Goal: Task Accomplishment & Management: Manage account settings

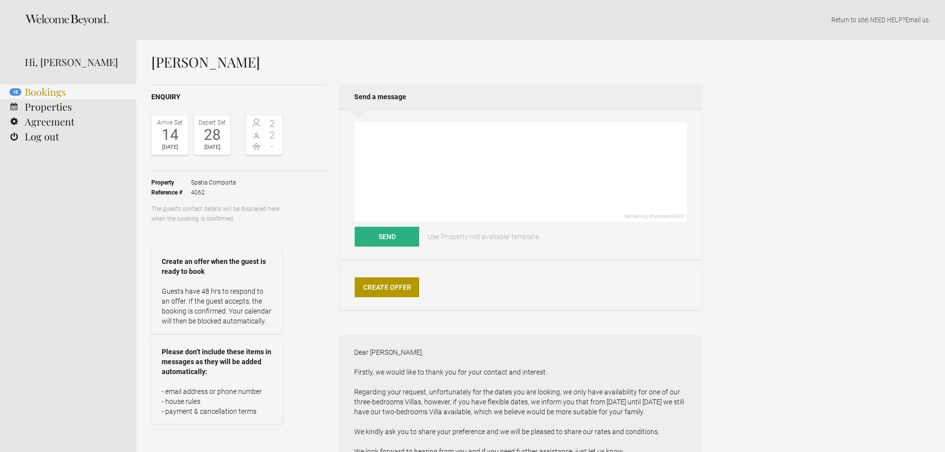
click at [37, 99] on link "18 Bookings" at bounding box center [68, 91] width 136 height 15
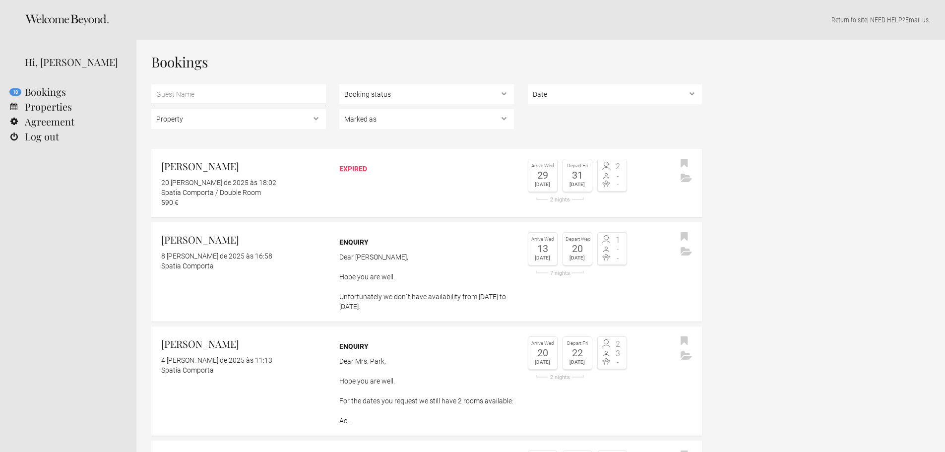
click at [176, 98] on input "text" at bounding box center [238, 94] width 175 height 20
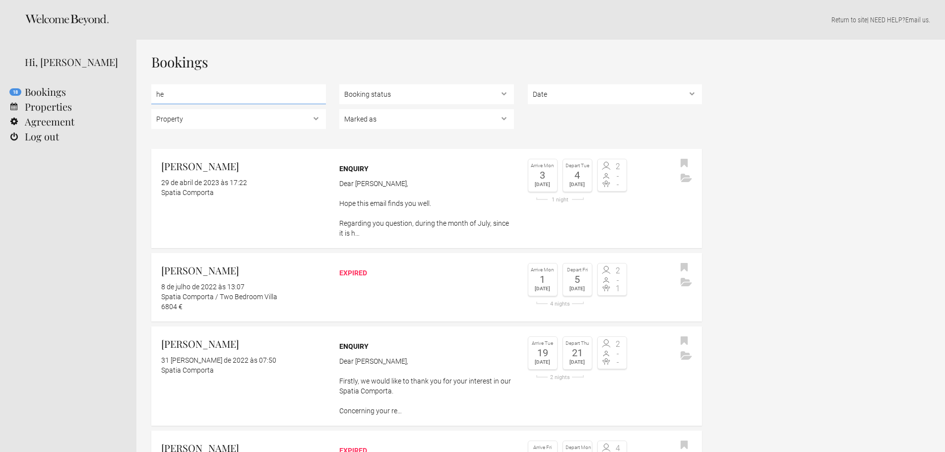
type input "h"
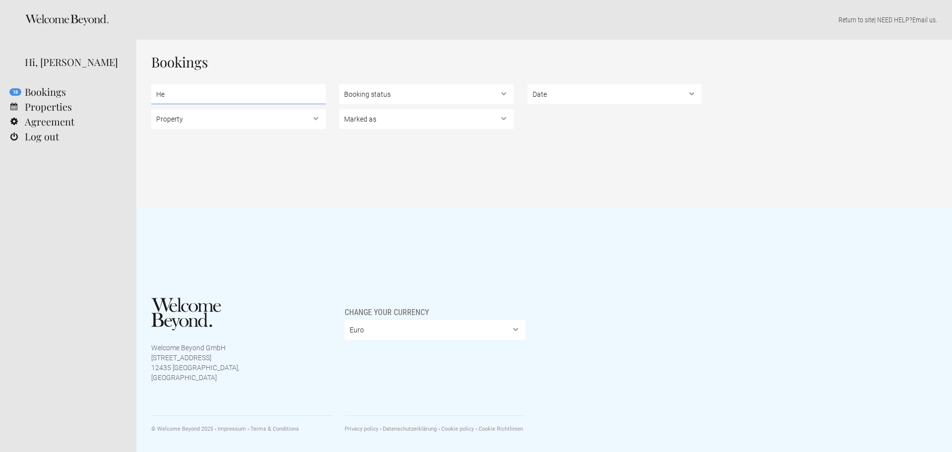
type input "H"
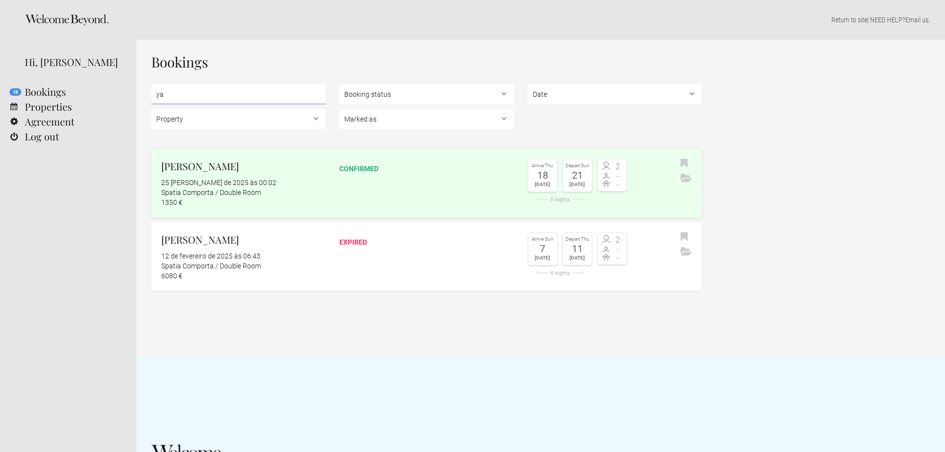
type input "ya"
click at [216, 193] on div "Spatia Comporta / Double Room" at bounding box center [243, 193] width 165 height 10
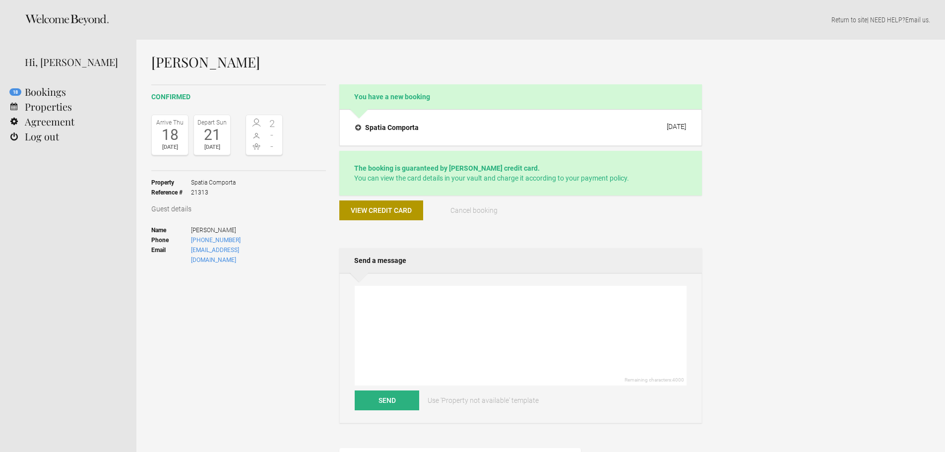
click at [723, 243] on div "Ellen Yates confirmed Arrive Thu 18 Sep 2025 Depart Sun 21 Sep 2025 2 - - Toggl…" at bounding box center [540, 413] width 809 height 746
click at [742, 234] on div "[PERSON_NAME] confirmed Arrive [DATE] Depart [DATE] 2 - - Toggle booking detail…" at bounding box center [540, 413] width 809 height 746
click at [618, 293] on textarea at bounding box center [521, 336] width 332 height 100
drag, startPoint x: 198, startPoint y: 147, endPoint x: 220, endPoint y: 152, distance: 21.8
click at [220, 152] on div "[DATE]" at bounding box center [211, 147] width 31 height 10
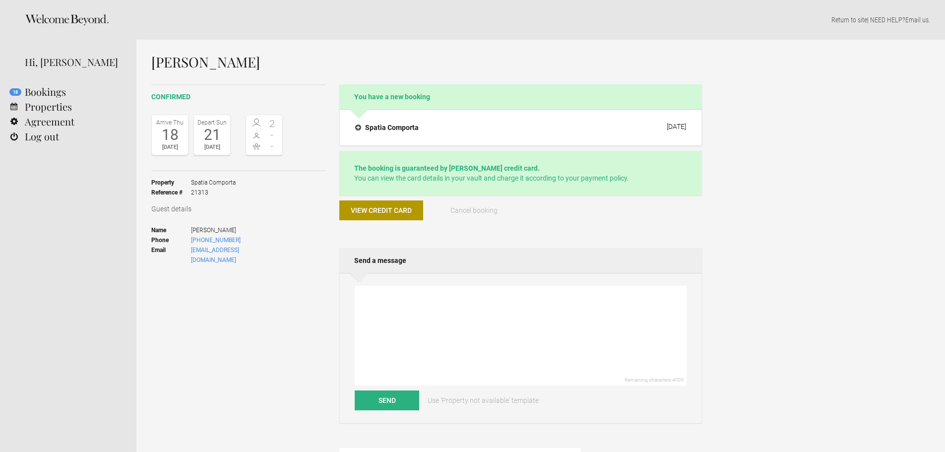
click at [322, 281] on div "confirmed Arrive Thu 18 Sep 2025 Depart Sun 21 Sep 2025 2 - - Toggle booking de…" at bounding box center [238, 202] width 175 height 237
click at [356, 225] on div "View credit card" at bounding box center [381, 214] width 84 height 28
click at [389, 213] on span "View credit card" at bounding box center [381, 210] width 61 height 8
click at [390, 217] on button "View credit card" at bounding box center [381, 210] width 84 height 20
click at [309, 246] on div "Guest details Name Ellen Yates Phone +15129179035 Email elnayates@gmail.com" at bounding box center [238, 237] width 175 height 67
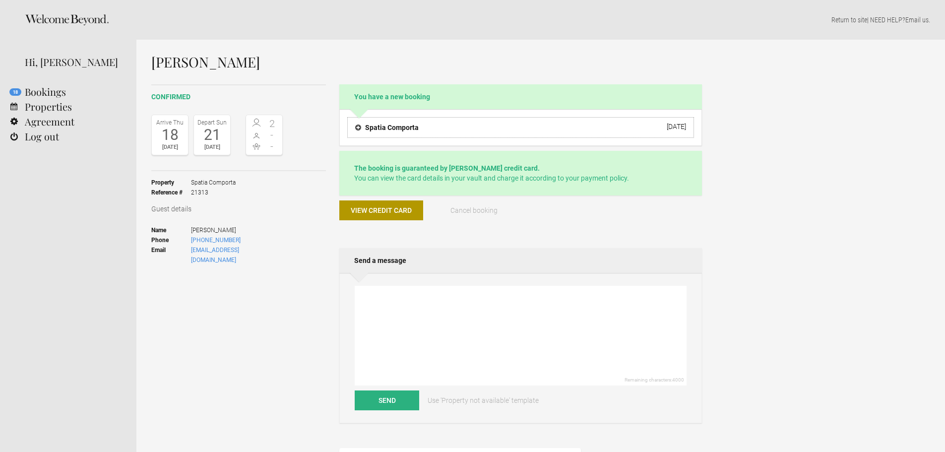
click at [661, 135] on button "Spatia Comporta [DATE]" at bounding box center [520, 127] width 347 height 21
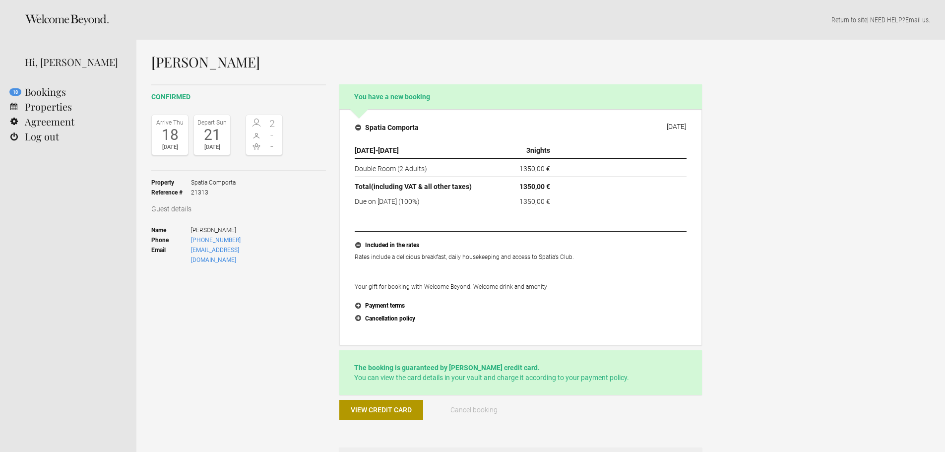
click at [307, 264] on div "confirmed Arrive [DATE] Depart [DATE] 2 - - Toggle booking details Property Spa…" at bounding box center [238, 202] width 175 height 237
click at [526, 100] on h2 "You have a new booking" at bounding box center [520, 96] width 363 height 25
click at [503, 99] on h2 "You have a new booking" at bounding box center [520, 96] width 363 height 25
click at [405, 98] on h2 "You have a new booking" at bounding box center [520, 96] width 363 height 25
click at [356, 126] on h4 "Spatia Comporta" at bounding box center [386, 128] width 63 height 10
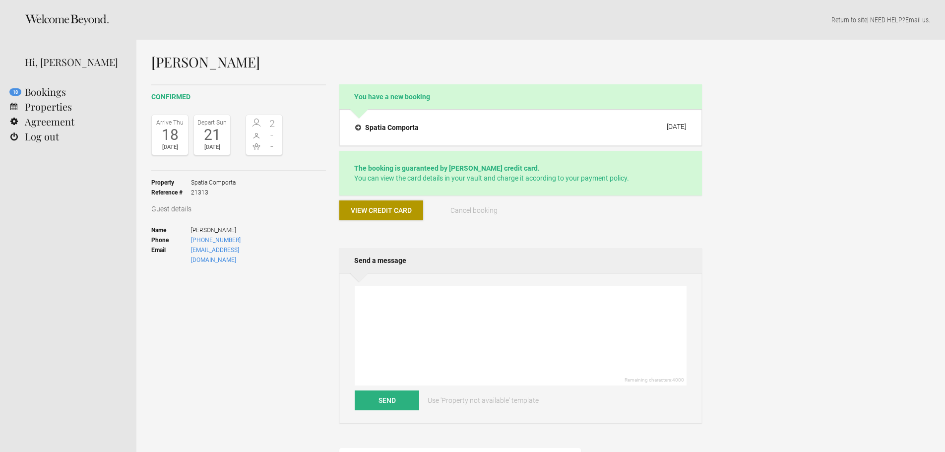
click at [371, 215] on button "View credit card" at bounding box center [381, 210] width 84 height 20
click at [740, 272] on div "Ellen Yates confirmed Arrive Thu 18 Sep 2025 Depart Sun 21 Sep 2025 2 - - Toggl…" at bounding box center [540, 413] width 809 height 746
click at [233, 241] on span "+15129179035" at bounding box center [237, 240] width 92 height 10
drag, startPoint x: 234, startPoint y: 240, endPoint x: 190, endPoint y: 243, distance: 43.8
click at [190, 243] on li "Phone +15129179035" at bounding box center [216, 240] width 131 height 10
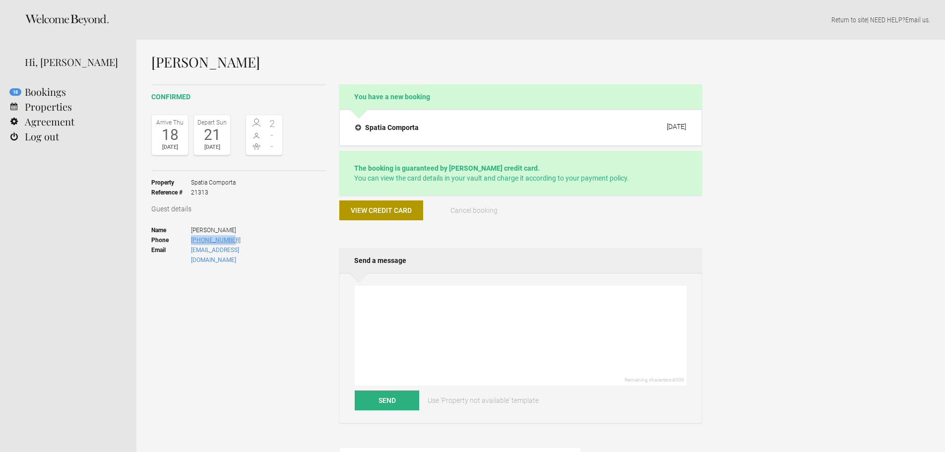
copy li "+15129179035"
click at [263, 248] on ul "Name Ellen Yates Phone +15129179035 Email elnayates@gmail.com" at bounding box center [216, 245] width 131 height 53
drag, startPoint x: 258, startPoint y: 250, endPoint x: 185, endPoint y: 252, distance: 73.0
click at [185, 252] on ul "Name Ellen Yates Phone +15129179035 Email elnayates@gmail.com" at bounding box center [216, 245] width 131 height 53
copy li "[EMAIL_ADDRESS][DOMAIN_NAME]"
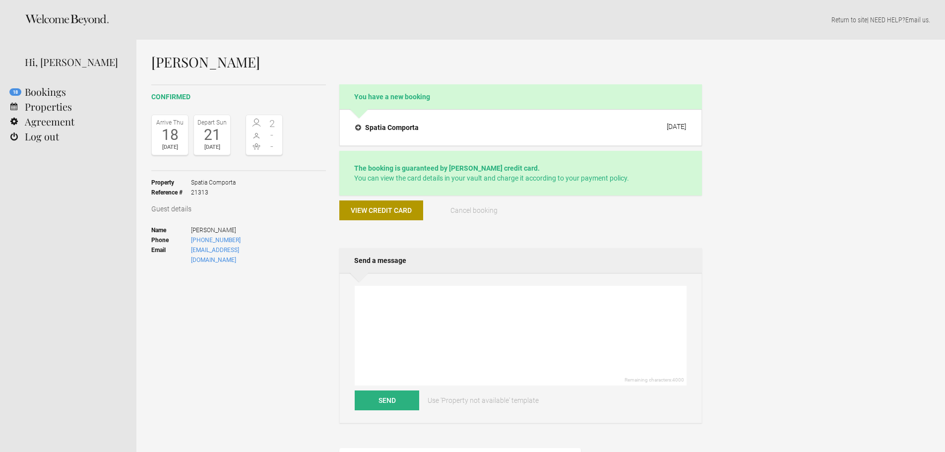
click at [808, 269] on div "Ellen Yates confirmed Arrive Thu 18 Sep 2025 Depart Sun 21 Sep 2025 2 - - Toggl…" at bounding box center [540, 413] width 809 height 746
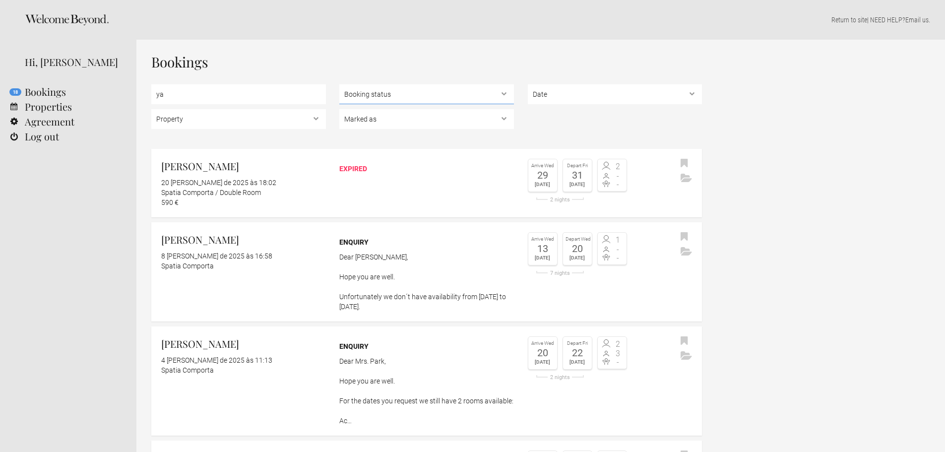
click at [383, 102] on select "Booking status Pending bookings , Confirmed bookings , Unsuccessful bookings" at bounding box center [426, 94] width 175 height 20
select select "confirmed"
click at [339, 84] on select "Booking status Pending bookings , Confirmed bookings , Unsuccessful bookings" at bounding box center [426, 94] width 175 height 20
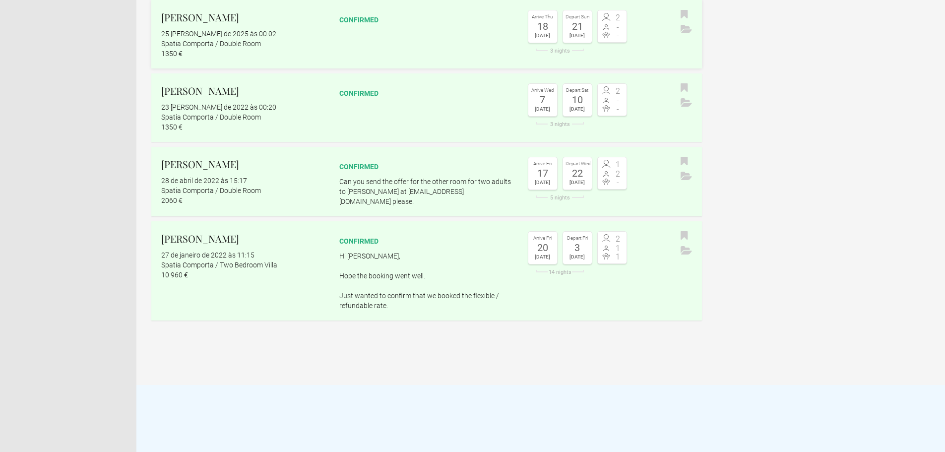
scroll to position [198, 0]
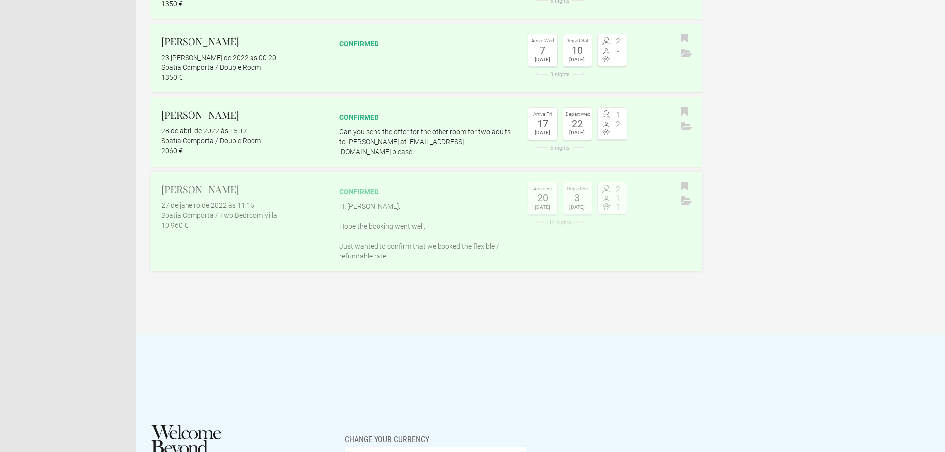
click at [424, 193] on div "confirmed" at bounding box center [426, 192] width 175 height 10
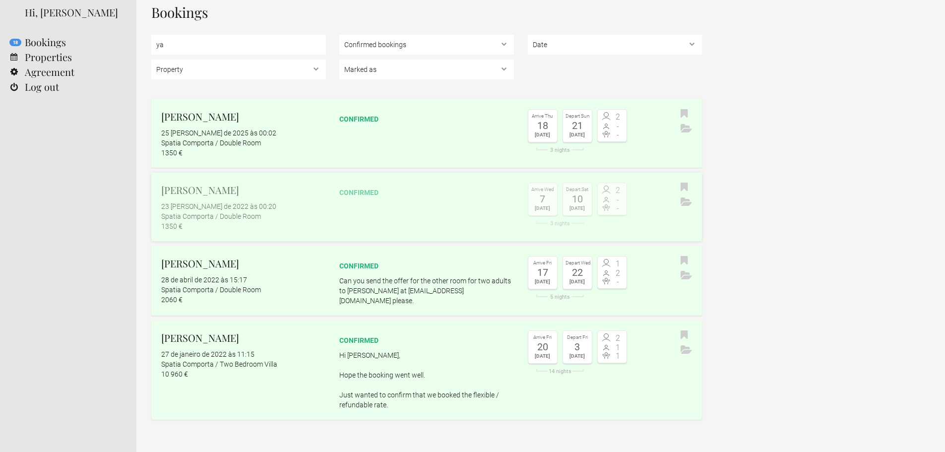
click at [375, 187] on div "confirmed" at bounding box center [426, 190] width 175 height 15
click at [372, 157] on link "Ellen Yates 25 de maio de 2025 às 00:02 Spatia Comporta / Double Room 1350 € co…" at bounding box center [426, 133] width 551 height 68
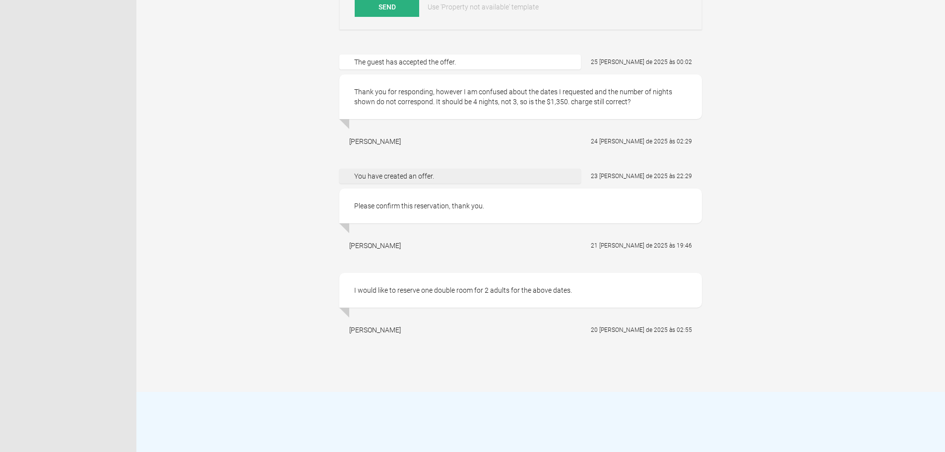
scroll to position [397, 0]
click at [465, 173] on div "You have created an offer." at bounding box center [460, 172] width 242 height 15
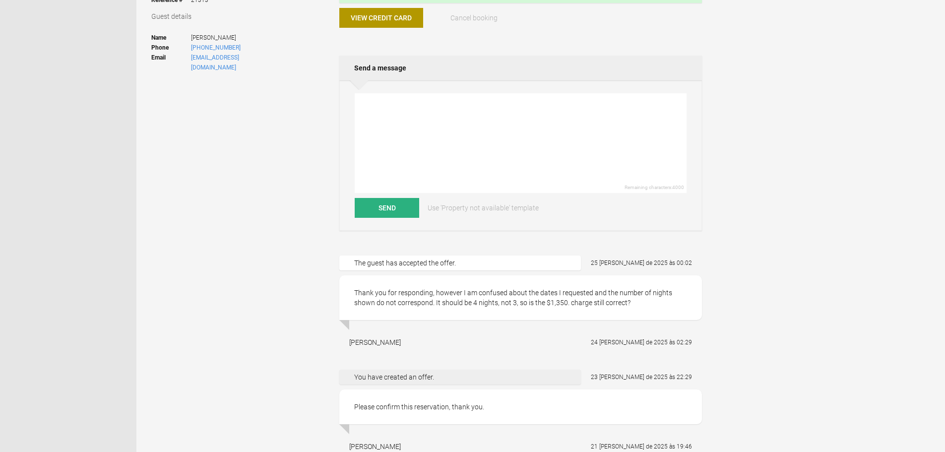
scroll to position [198, 0]
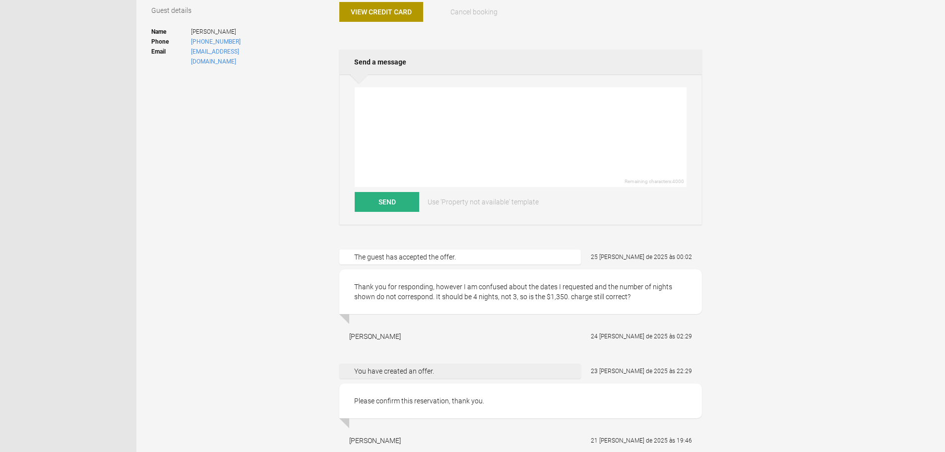
click at [780, 247] on div "[PERSON_NAME] confirmed Arrive [DATE] Depart [DATE] 2 - - Toggle booking detail…" at bounding box center [540, 214] width 809 height 746
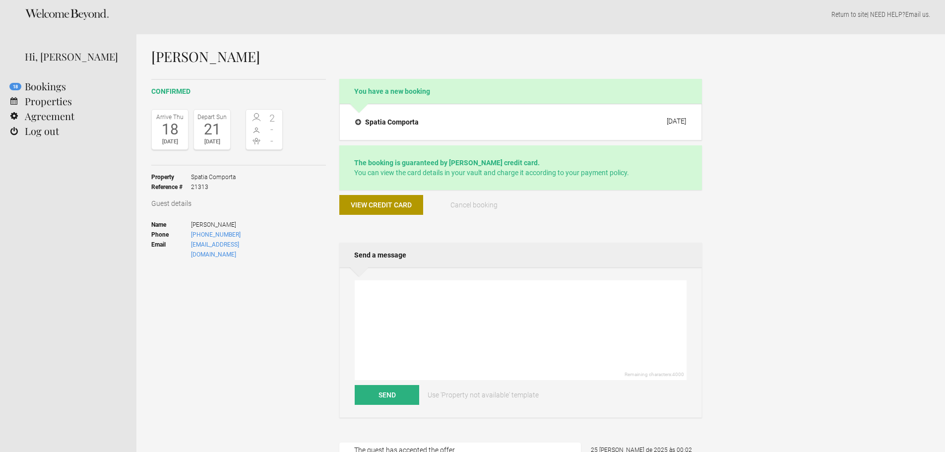
scroll to position [0, 0]
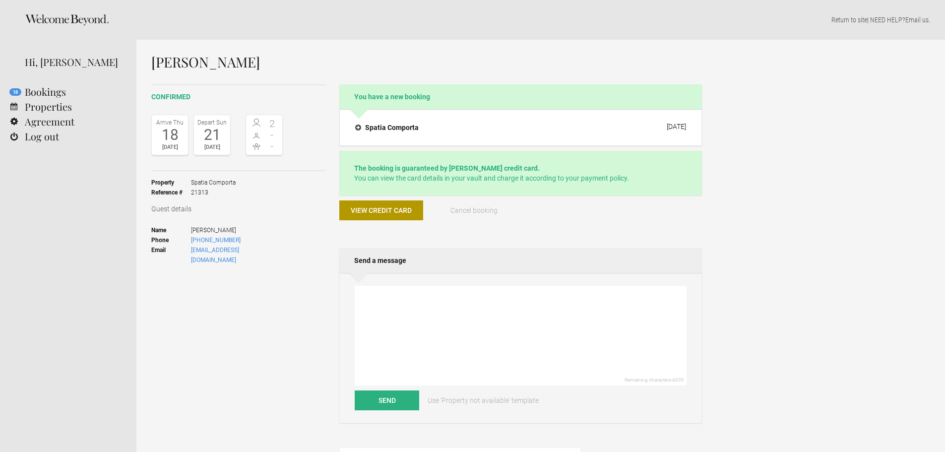
click at [213, 133] on div "21" at bounding box center [211, 134] width 31 height 15
click at [70, 92] on link "18 Bookings" at bounding box center [68, 91] width 136 height 15
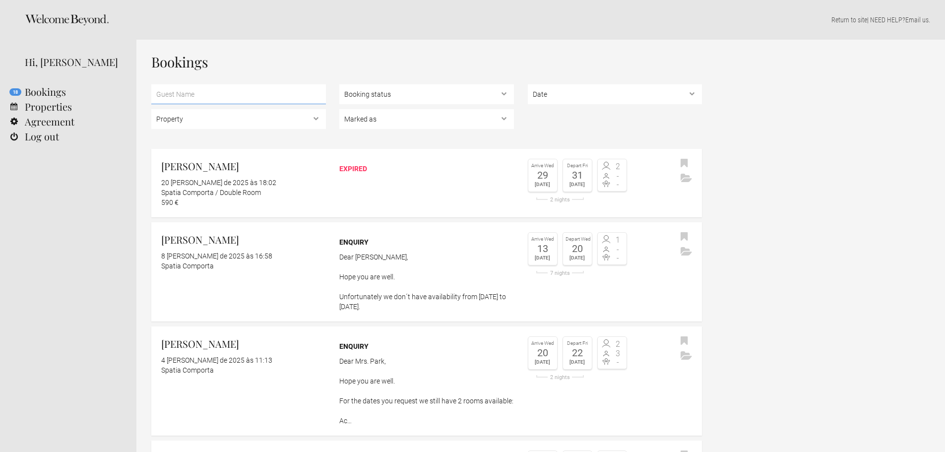
click at [202, 90] on input "text" at bounding box center [238, 94] width 175 height 20
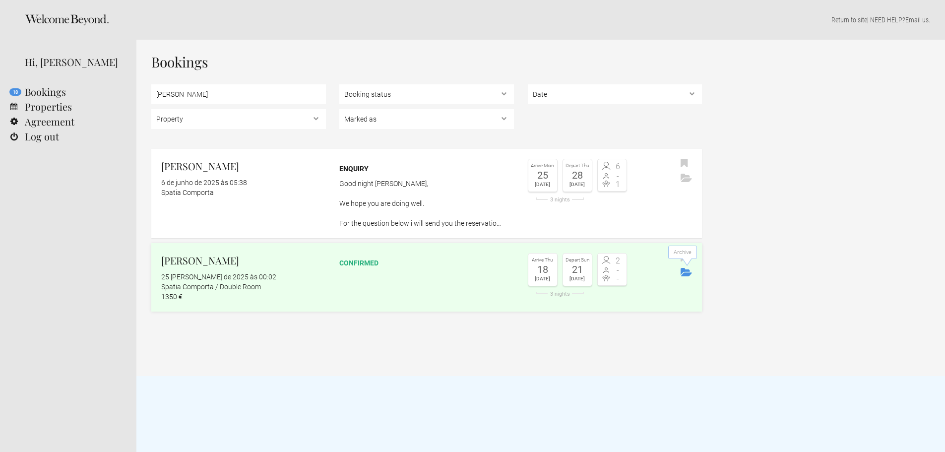
click at [688, 271] on icon "Archive" at bounding box center [686, 272] width 11 height 8
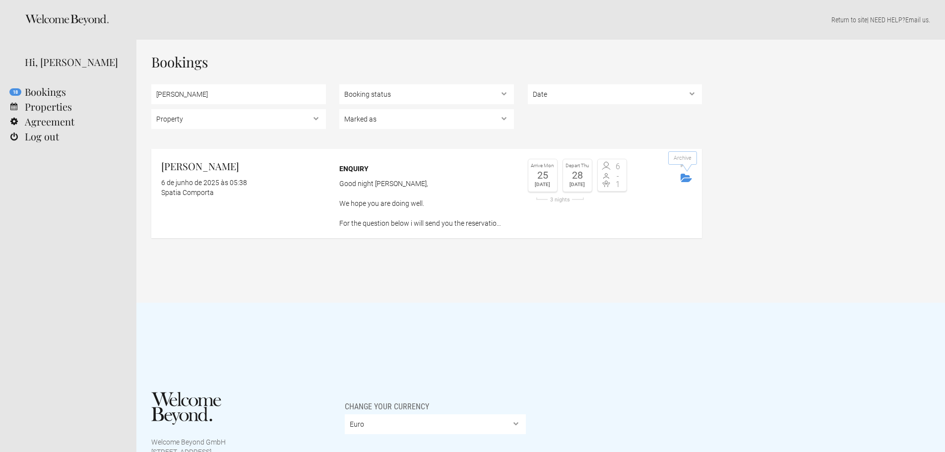
click at [685, 180] on icon "Archive" at bounding box center [686, 178] width 11 height 8
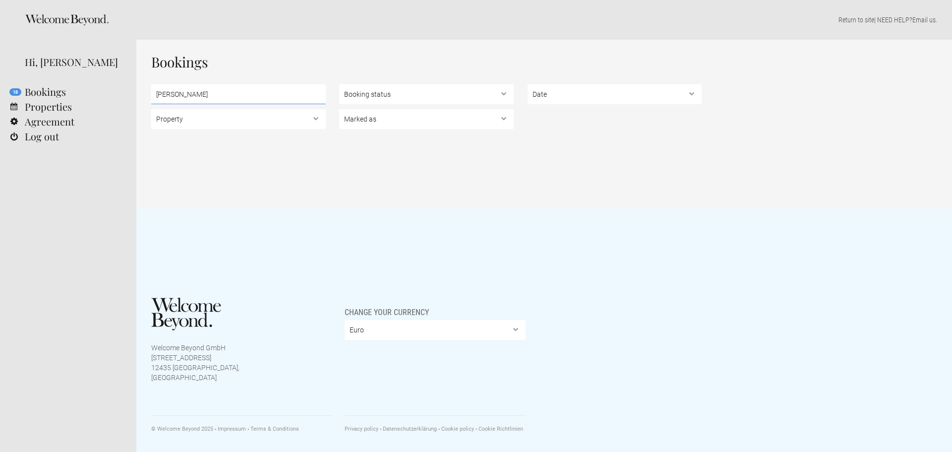
click at [242, 90] on input "ellen" at bounding box center [238, 94] width 175 height 20
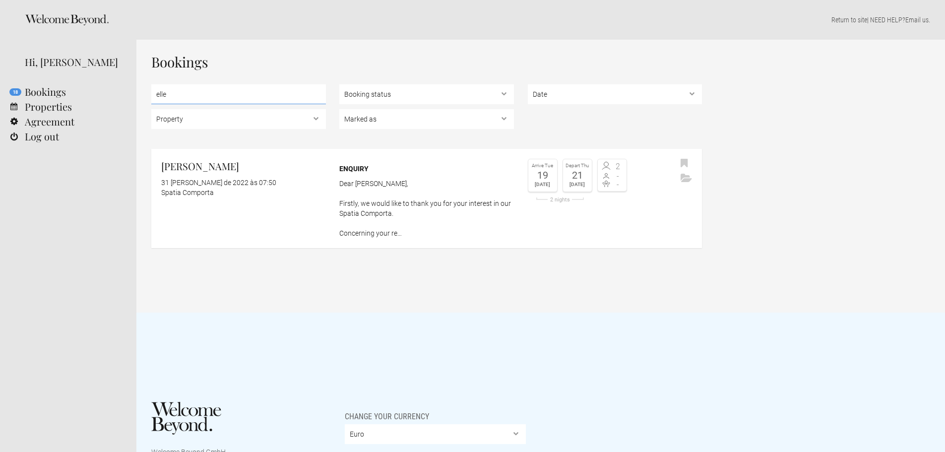
type input "ellen"
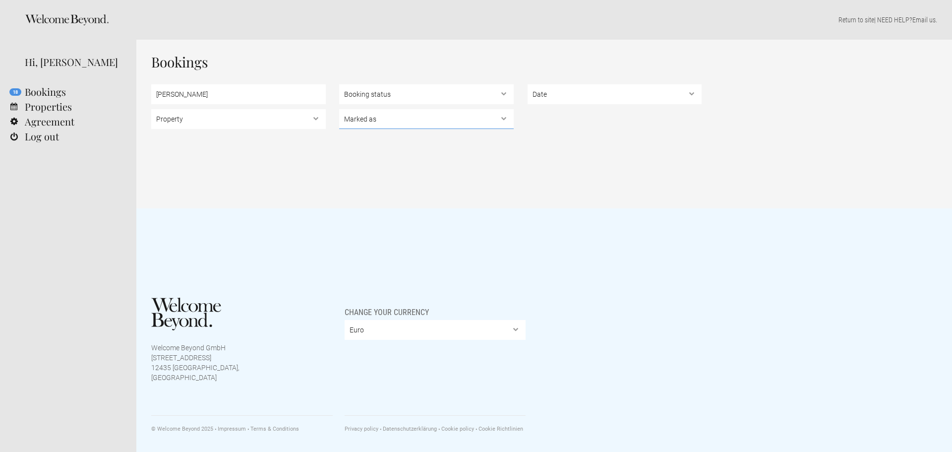
click at [378, 115] on select "Marked as Unread , Action Required , Bookmarked , Archived" at bounding box center [426, 119] width 175 height 20
select select "archived"
click at [339, 109] on select "Marked as Unread , Action Required , Bookmarked , Archived" at bounding box center [426, 119] width 175 height 20
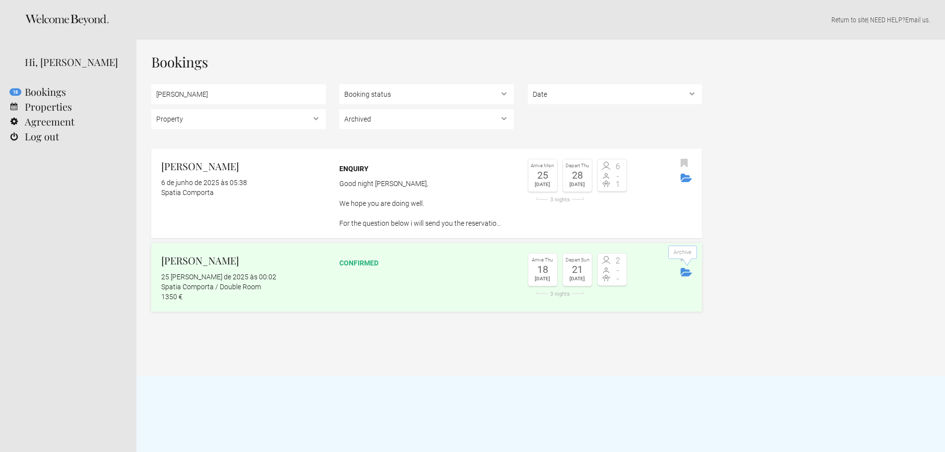
click at [689, 273] on icon "Archive" at bounding box center [686, 272] width 11 height 8
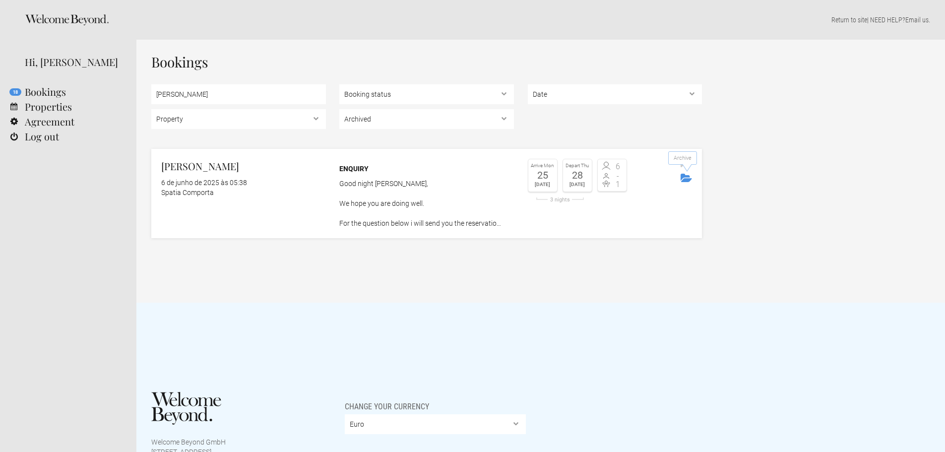
click at [688, 184] on button "Archive" at bounding box center [686, 178] width 16 height 15
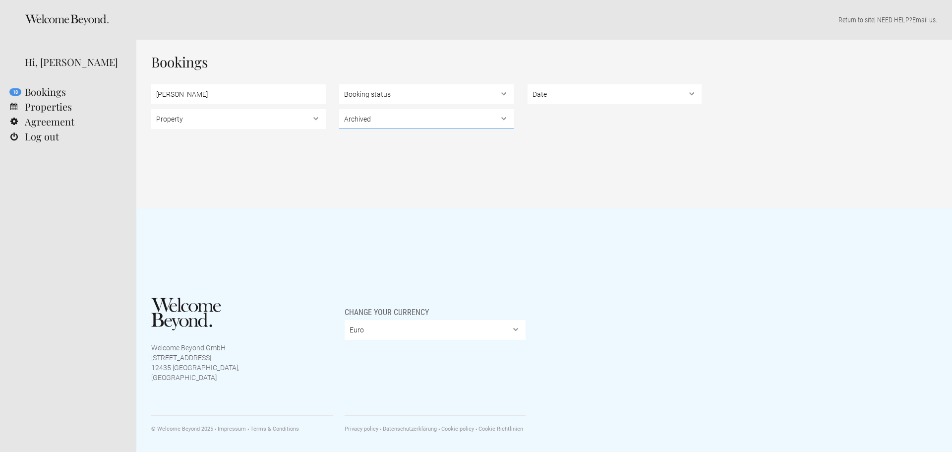
click at [412, 114] on select "Marked as Unread , Action Required , Bookmarked , Archived" at bounding box center [426, 119] width 175 height 20
click at [339, 109] on select "Marked as Unread , Action Required , Bookmarked , Archived" at bounding box center [426, 119] width 175 height 20
click at [389, 119] on select "Marked as Unread , Action Required , Bookmarked , Archived" at bounding box center [426, 119] width 175 height 20
click at [339, 109] on select "Marked as Unread , Action Required , Bookmarked , Archived" at bounding box center [426, 119] width 175 height 20
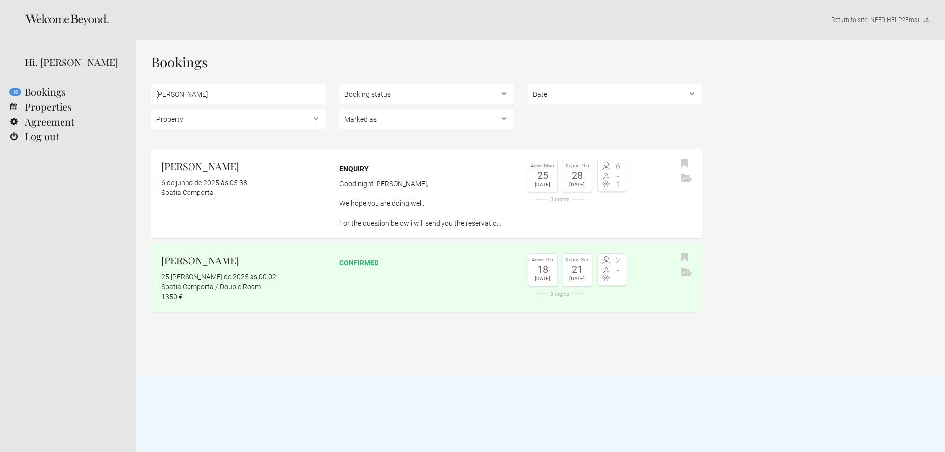
click at [369, 103] on select "Booking status Pending bookings , Confirmed bookings , Unsuccessful bookings" at bounding box center [426, 94] width 175 height 20
click at [392, 99] on select "Booking status Pending bookings , Confirmed bookings , Unsuccessful bookings" at bounding box center [426, 94] width 175 height 20
click at [392, 113] on select "Marked as Unread , Action Required , Bookmarked , Archived" at bounding box center [426, 119] width 175 height 20
click at [339, 109] on select "Marked as Unread , Action Required , Bookmarked , Archived" at bounding box center [426, 119] width 175 height 20
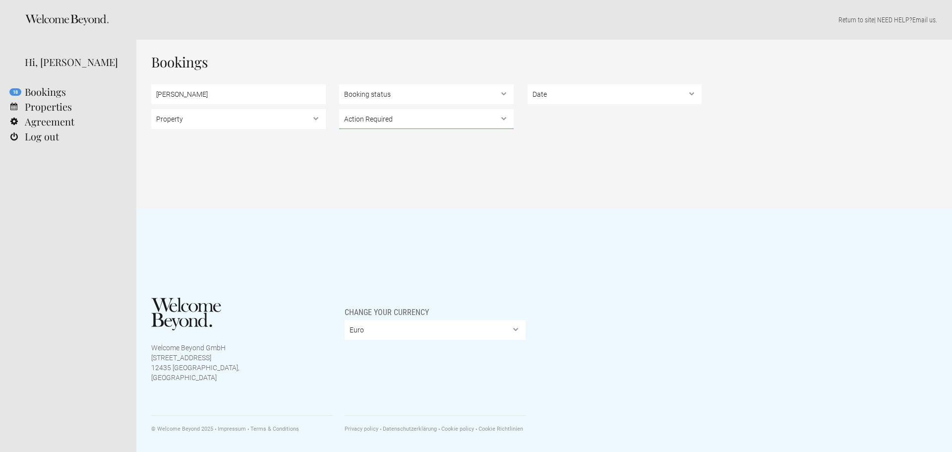
click at [406, 123] on select "Marked as Unread , Action Required , Bookmarked , Archived" at bounding box center [426, 119] width 175 height 20
select select "unread"
click at [339, 109] on select "Marked as Unread , Action Required , Bookmarked , Archived" at bounding box center [426, 119] width 175 height 20
click at [397, 126] on select "Marked as Unread , Action Required , Bookmarked , Archived" at bounding box center [426, 119] width 175 height 20
click at [339, 109] on select "Marked as Unread , Action Required , Bookmarked , Archived" at bounding box center [426, 119] width 175 height 20
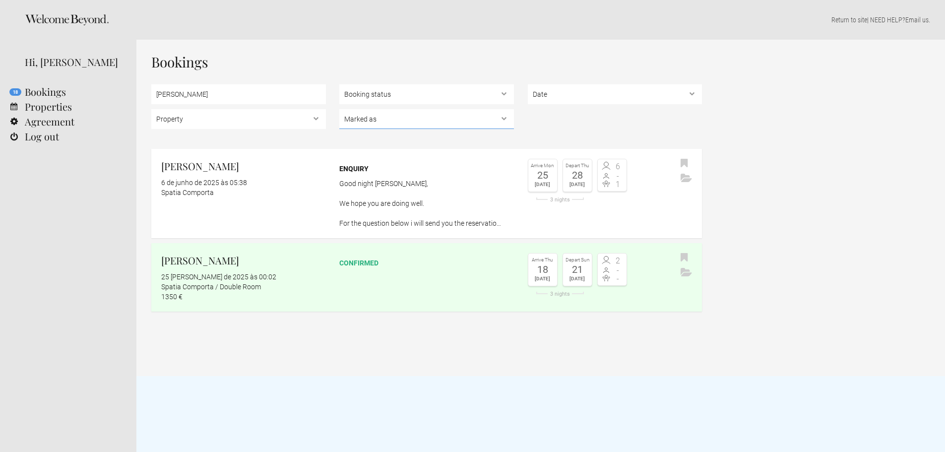
click at [403, 121] on select "Marked as Unread , Action Required , Bookmarked , Archived" at bounding box center [426, 119] width 175 height 20
select select "bookmarked"
click at [339, 109] on select "Marked as Unread , Action Required , Bookmarked , Archived" at bounding box center [426, 119] width 175 height 20
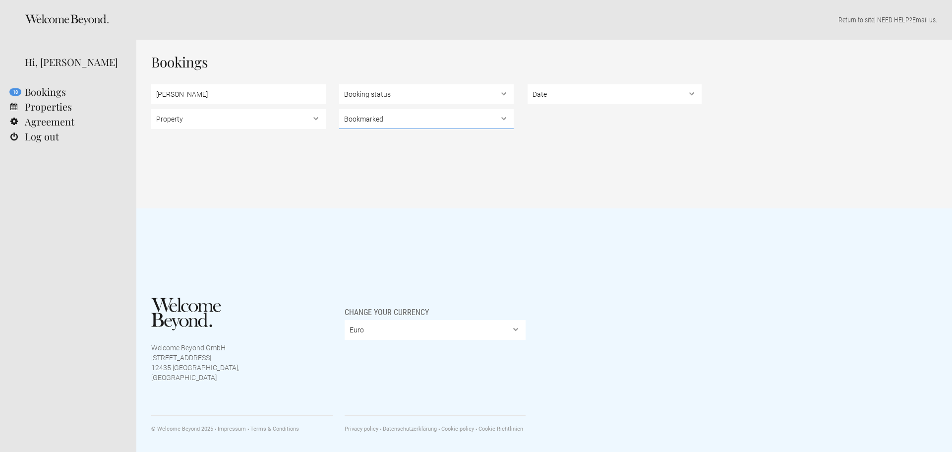
click at [394, 117] on select "Marked as Unread , Action Required , Bookmarked , Archived" at bounding box center [426, 119] width 175 height 20
select select
click at [339, 109] on select "Marked as Unread , Action Required , Bookmarked , Archived" at bounding box center [426, 119] width 175 height 20
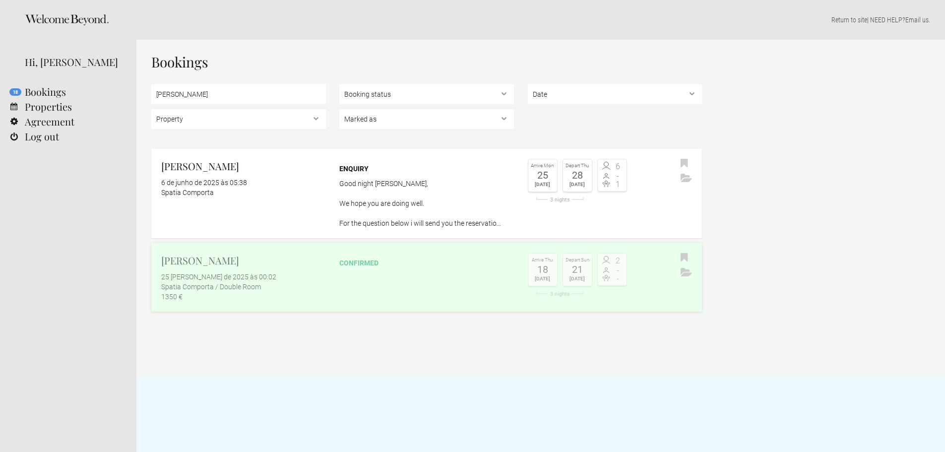
click at [348, 270] on link "[PERSON_NAME] 25 [PERSON_NAME] de 2025 às 00:02 Spatia Comporta / Double Room 1…" at bounding box center [426, 277] width 551 height 68
click at [37, 96] on link "18 Bookings" at bounding box center [68, 91] width 136 height 15
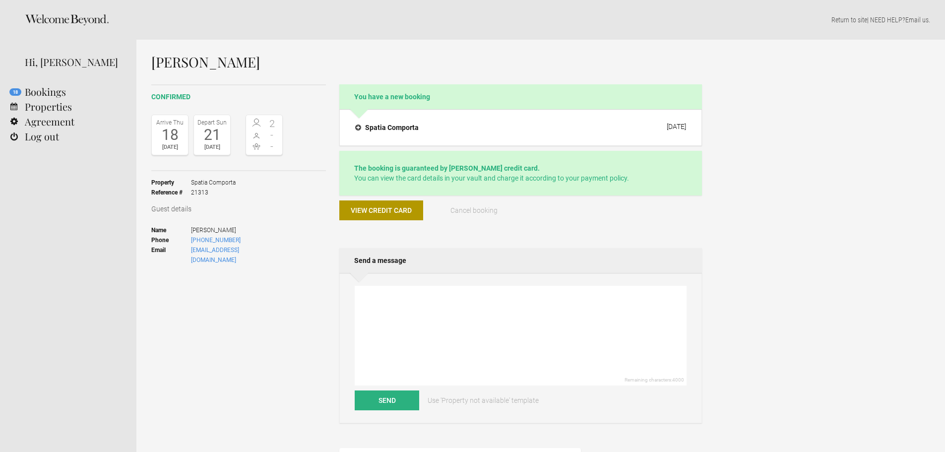
scroll to position [248, 0]
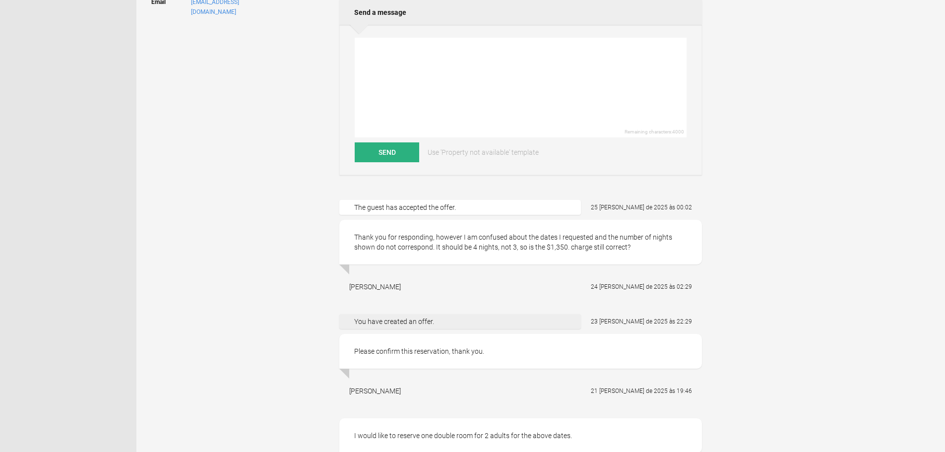
click at [469, 318] on div "You have created an offer." at bounding box center [460, 321] width 242 height 15
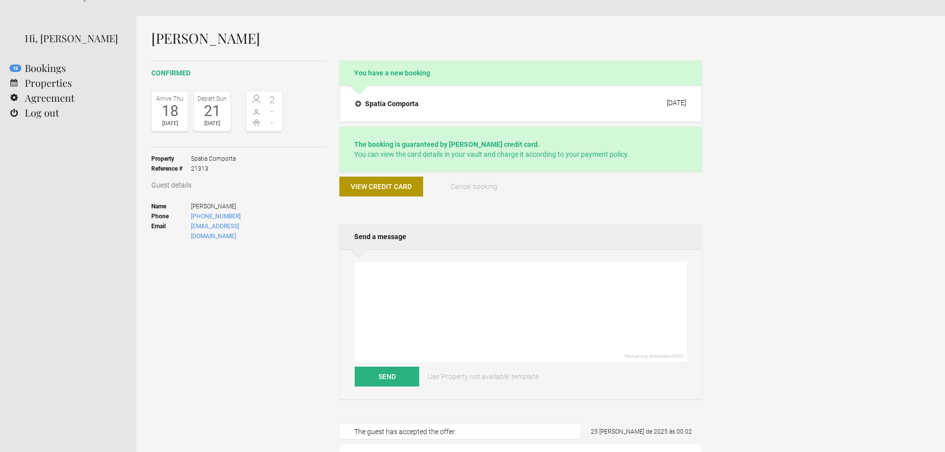
scroll to position [0, 0]
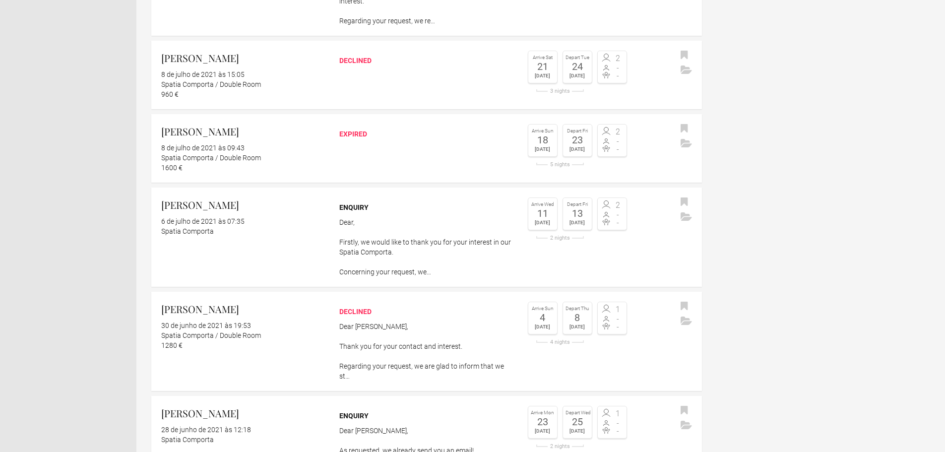
scroll to position [23906, 0]
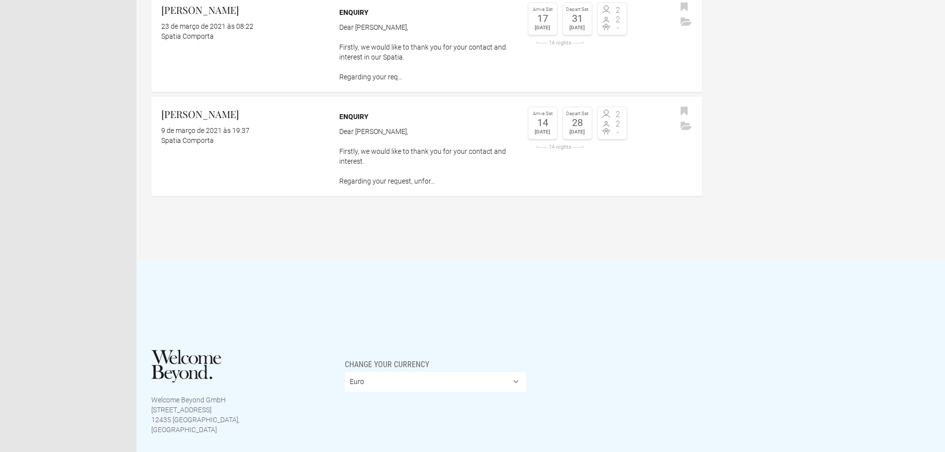
drag, startPoint x: 153, startPoint y: 305, endPoint x: 656, endPoint y: 277, distance: 503.8
click at [656, 277] on div "Welcome Beyond GmbH [STREET_ADDRESS] Change your currency Euro British Pound St…" at bounding box center [540, 386] width 809 height 252
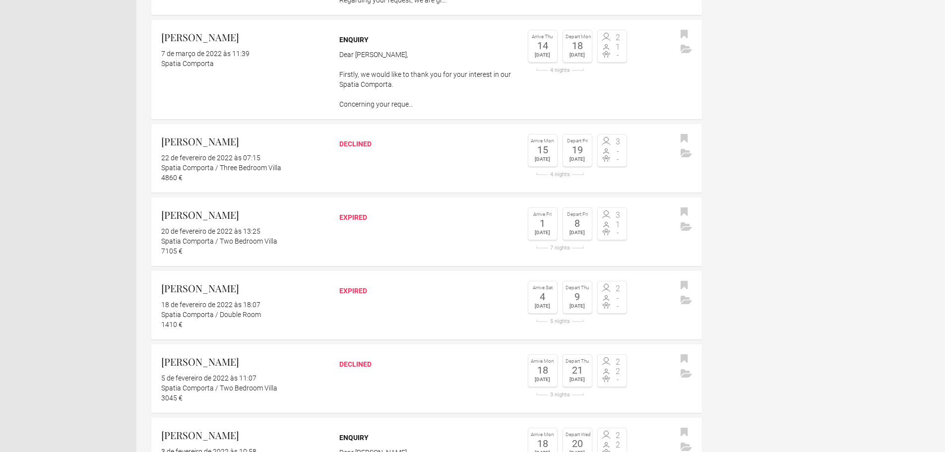
scroll to position [0, 0]
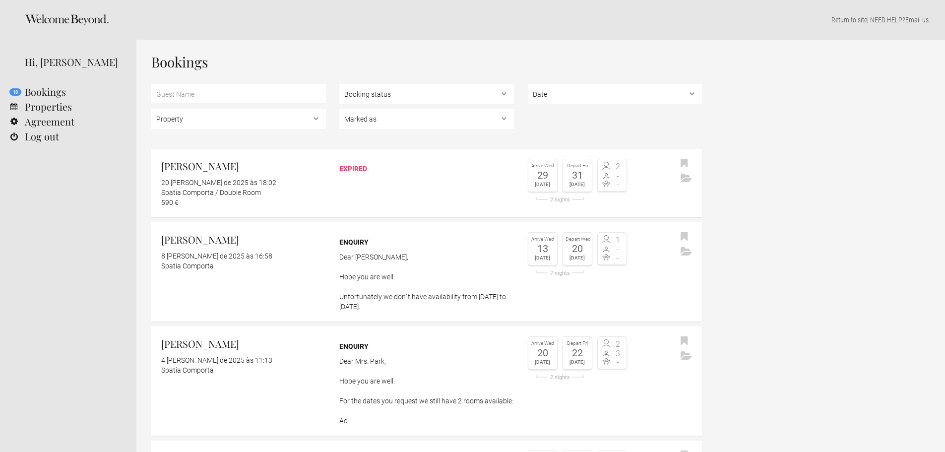
click at [209, 98] on input "text" at bounding box center [238, 94] width 175 height 20
drag, startPoint x: 367, startPoint y: 109, endPoint x: 370, endPoint y: 102, distance: 7.1
click at [369, 107] on div "Booking status Pending bookings , Confirmed bookings , Unsuccessful bookings" at bounding box center [426, 96] width 175 height 25
click at [373, 97] on select "Booking status Pending bookings , Confirmed bookings , Unsuccessful bookings" at bounding box center [426, 94] width 175 height 20
select select "confirmed"
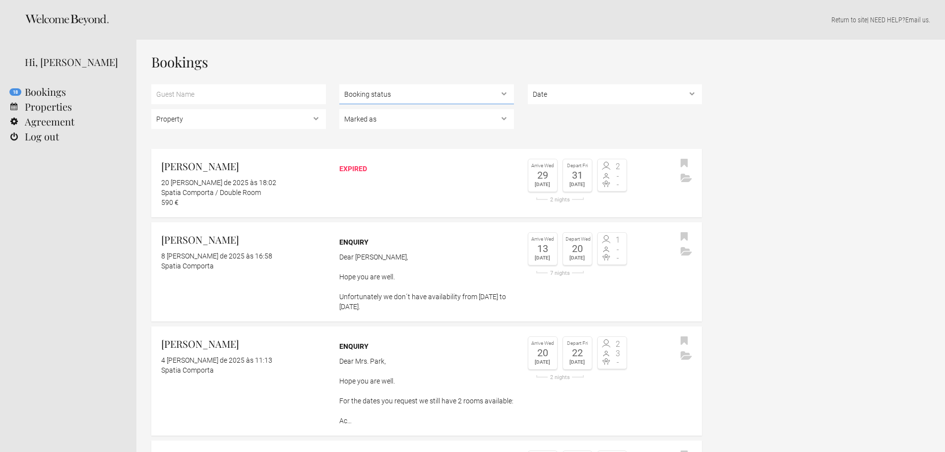
click at [339, 84] on select "Booking status Pending bookings , Confirmed bookings , Unsuccessful bookings" at bounding box center [426, 94] width 175 height 20
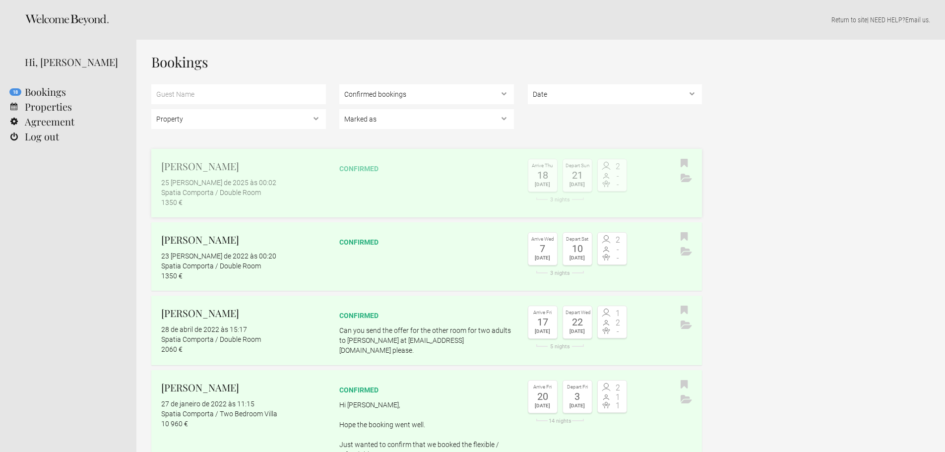
click at [286, 174] on div "[PERSON_NAME] 25 [PERSON_NAME] de 2025 às 00:02 Spatia Comporta / Double Room 1…" at bounding box center [238, 183] width 175 height 49
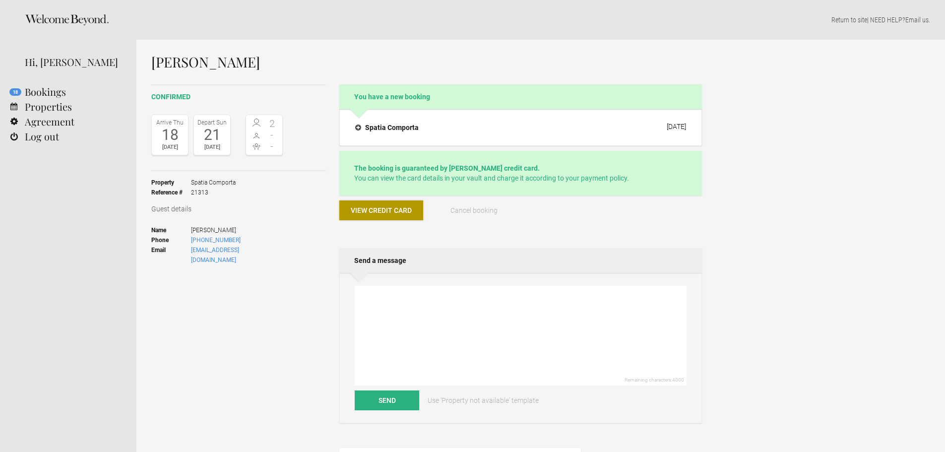
click at [386, 202] on button "View credit card" at bounding box center [381, 210] width 84 height 20
